Goal: Transaction & Acquisition: Book appointment/travel/reservation

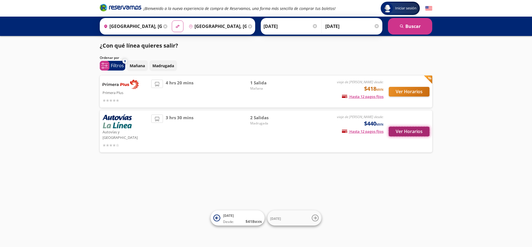
click at [410, 131] on button "Ver Horarios" at bounding box center [408, 132] width 41 height 10
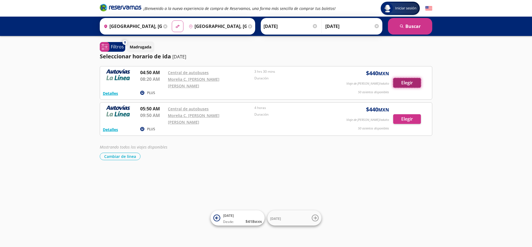
click at [397, 79] on button "Elegir" at bounding box center [407, 83] width 28 height 10
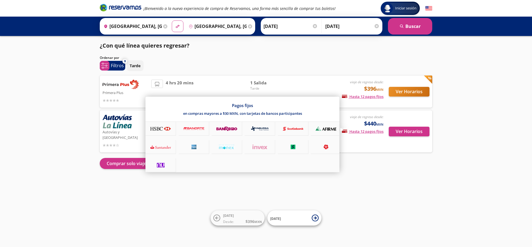
click at [174, 145] on div at bounding box center [160, 147] width 30 height 14
click at [166, 145] on icon at bounding box center [160, 147] width 21 height 5
drag, startPoint x: 325, startPoint y: 147, endPoint x: 327, endPoint y: 144, distance: 3.9
click at [326, 147] on icon at bounding box center [325, 147] width 21 height 5
drag, startPoint x: 201, startPoint y: 115, endPoint x: 343, endPoint y: 127, distance: 142.5
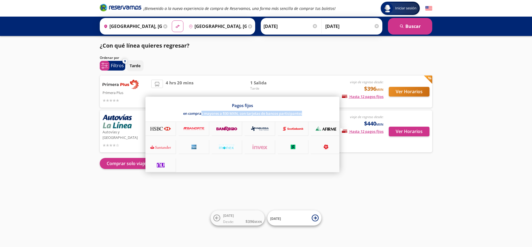
click at [335, 123] on div "Pagos fijos en compras mayores a $30 MXN, con tarjetas de bancos participantes" at bounding box center [242, 135] width 194 height 76
click at [359, 170] on div at bounding box center [266, 123] width 532 height 247
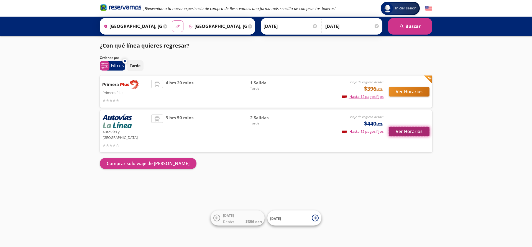
click at [408, 127] on button "Ver Horarios" at bounding box center [408, 132] width 41 height 10
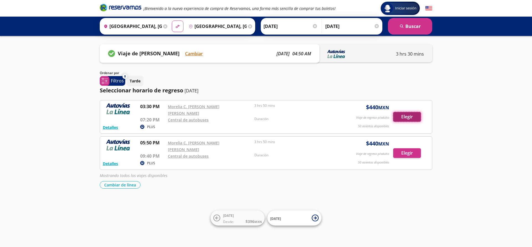
click at [408, 114] on button "Elegir" at bounding box center [407, 117] width 28 height 10
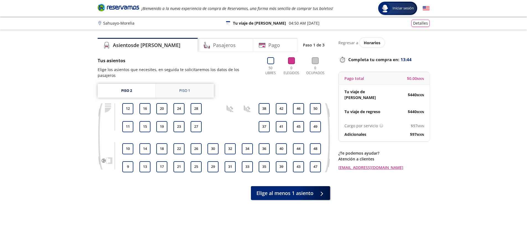
click at [189, 88] on div "Piso 1" at bounding box center [184, 91] width 11 height 6
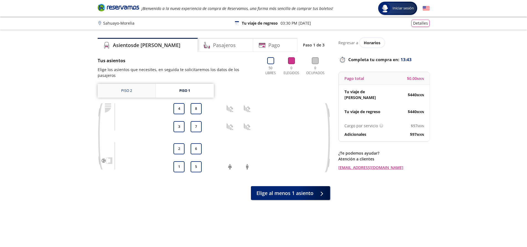
click at [136, 85] on link "Piso 2" at bounding box center [127, 91] width 58 height 14
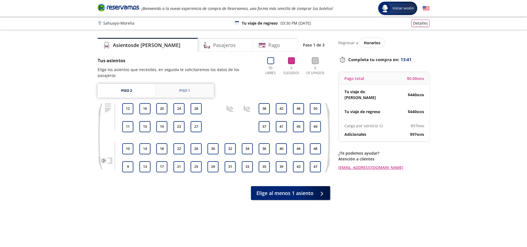
click at [159, 86] on link "Piso 1" at bounding box center [185, 91] width 58 height 14
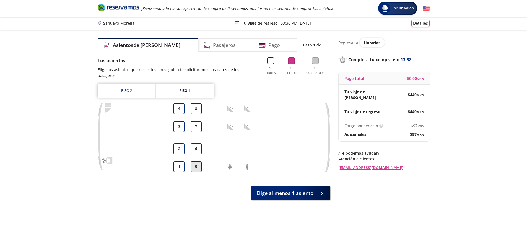
click at [198, 161] on button "5" at bounding box center [196, 166] width 11 height 11
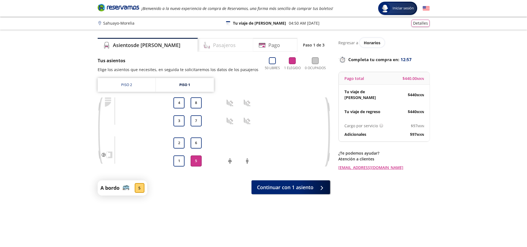
click at [218, 49] on div "Pasajeros" at bounding box center [225, 45] width 55 height 14
click at [125, 187] on img at bounding box center [125, 186] width 7 height 7
click at [138, 187] on div "5" at bounding box center [140, 188] width 10 height 10
click at [213, 44] on h4 "Pasajeros" at bounding box center [224, 45] width 23 height 7
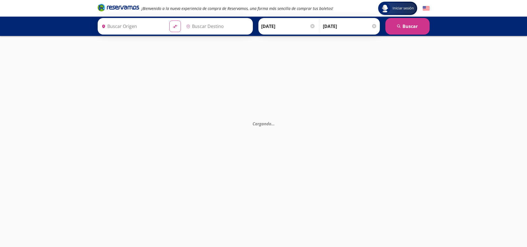
type input "Morelia C. [PERSON_NAME] [PERSON_NAME], [GEOGRAPHIC_DATA]"
